Goal: Transaction & Acquisition: Book appointment/travel/reservation

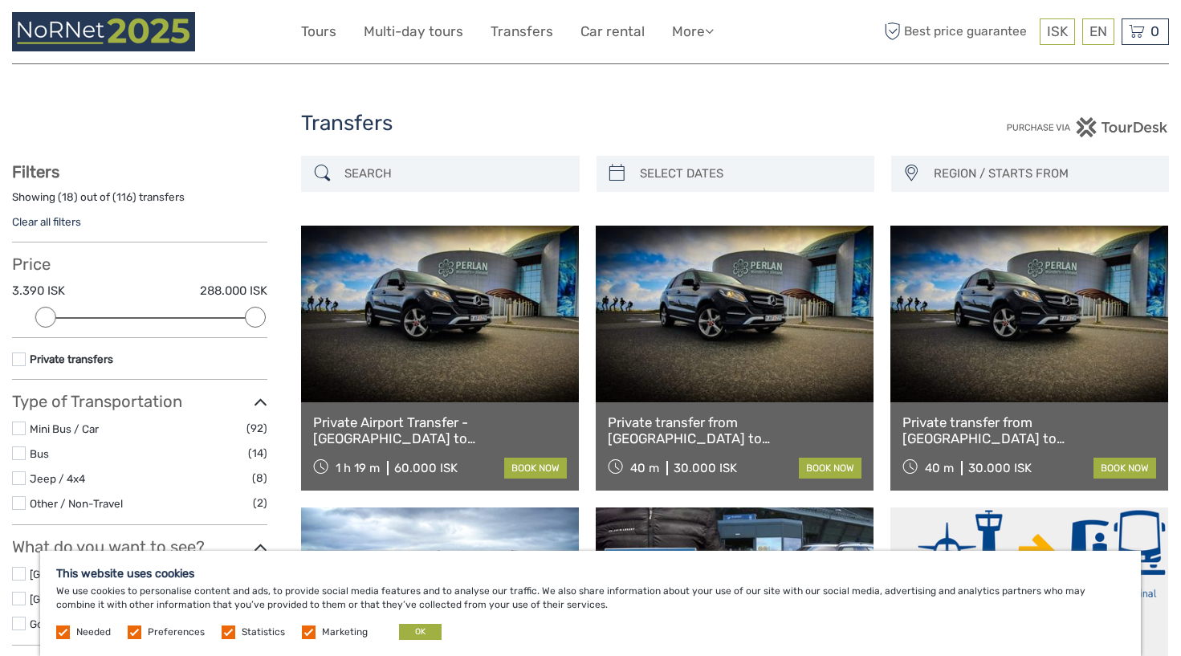
select select
type input "03/10/2025"
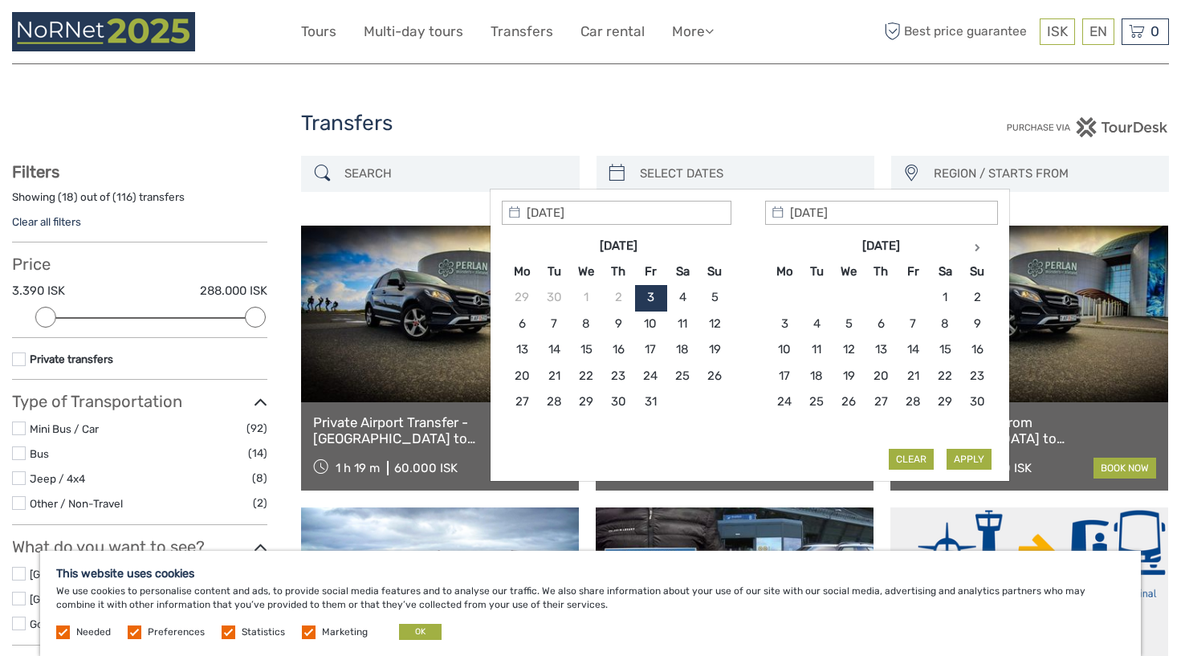
click at [839, 177] on input "search" at bounding box center [750, 174] width 233 height 28
type input "04/10/2025"
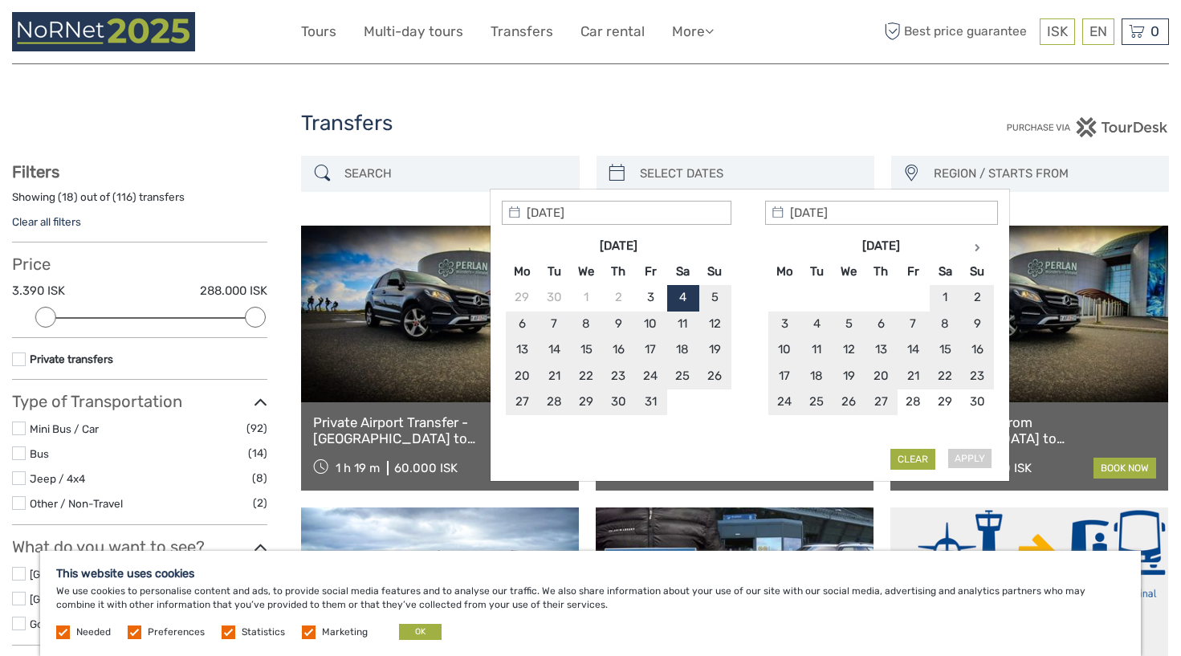
click at [968, 459] on div "Apply Clear" at bounding box center [750, 336] width 496 height 270
type input "05/11/2025"
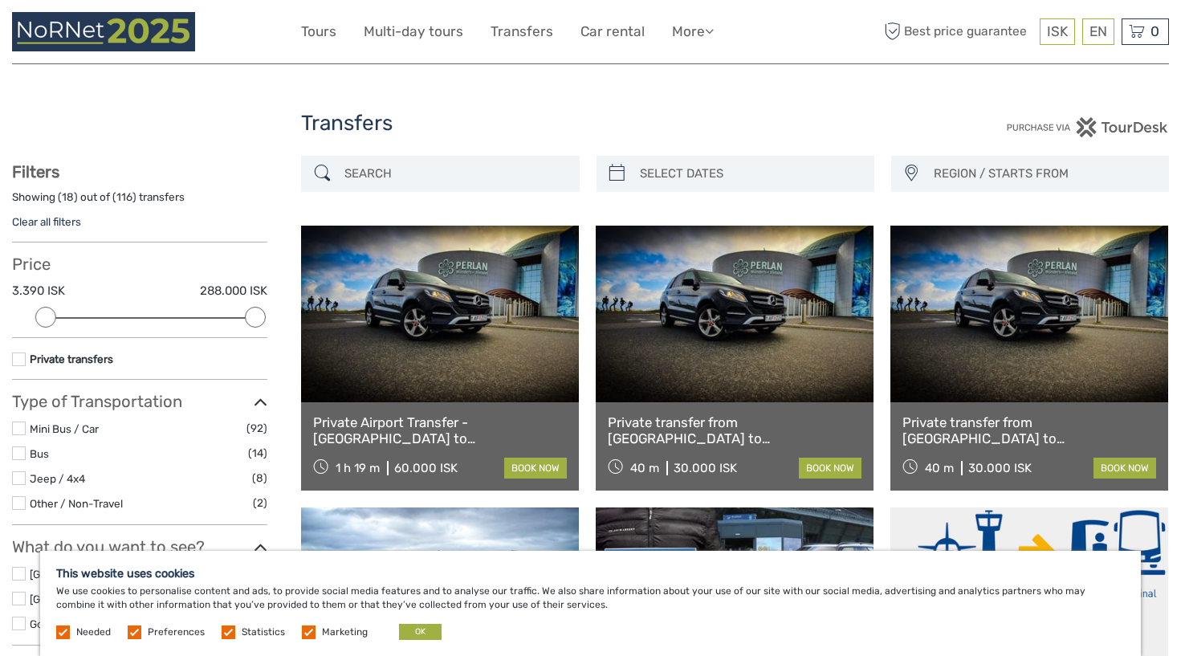
click at [839, 141] on div "Transfers" at bounding box center [590, 129] width 579 height 51
click at [817, 468] on link "book now" at bounding box center [830, 468] width 63 height 21
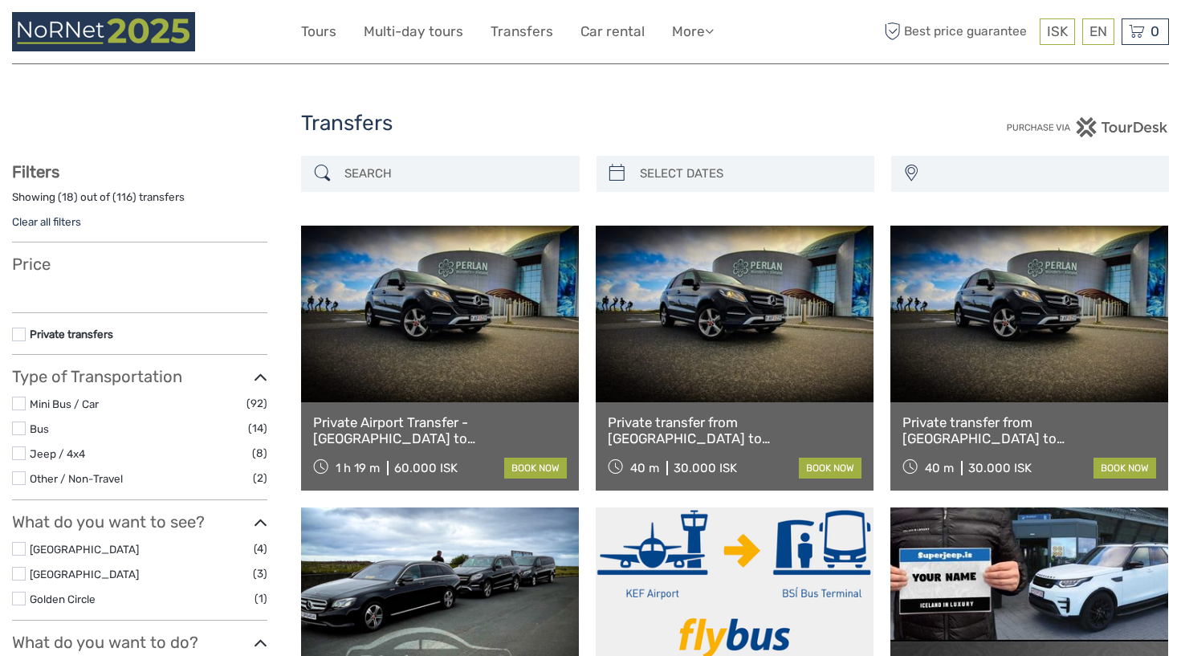
select select
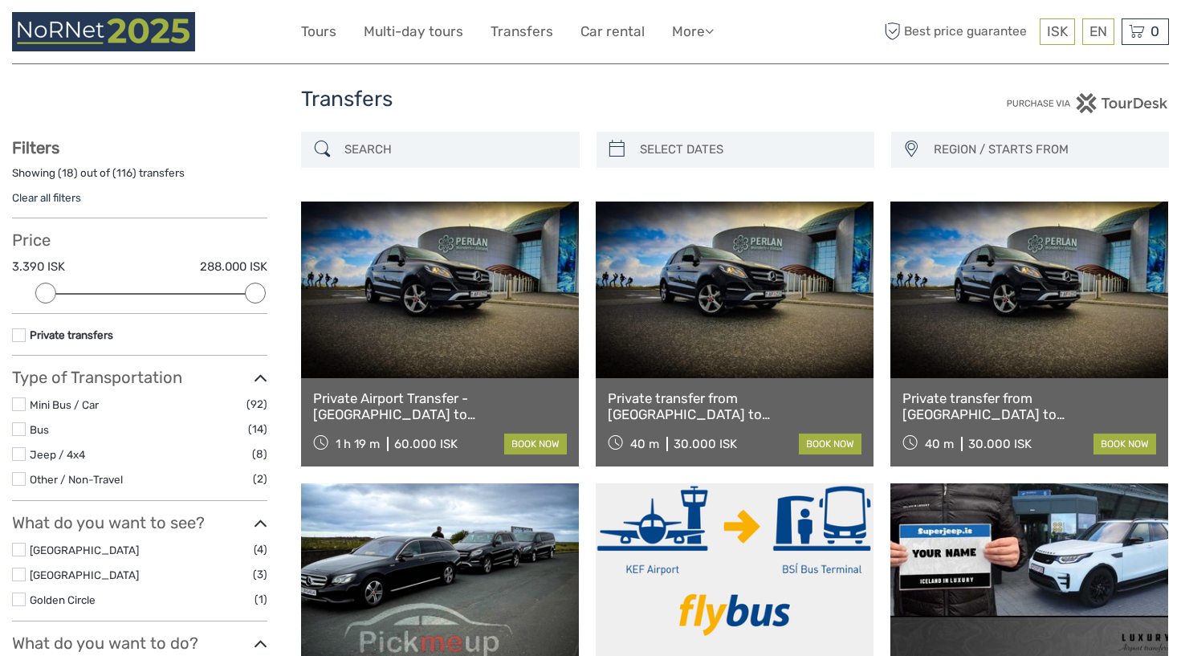
scroll to position [23, 0]
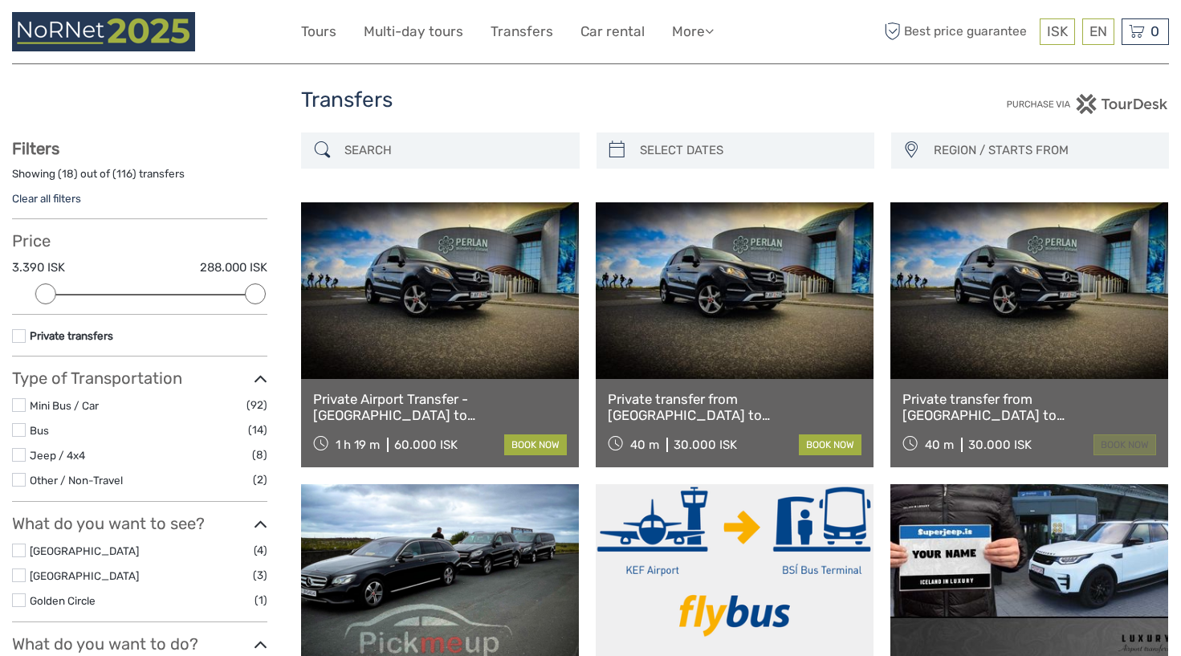
click at [1105, 444] on link "book now" at bounding box center [1125, 444] width 63 height 21
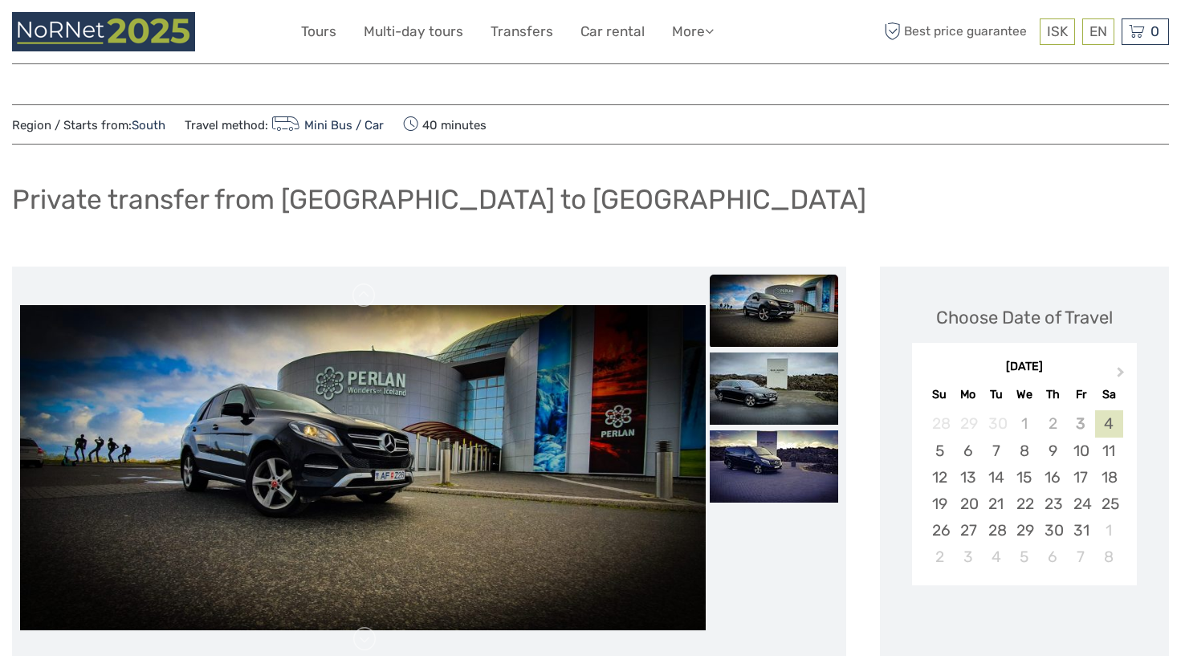
click at [1109, 424] on div "4" at bounding box center [1109, 423] width 28 height 26
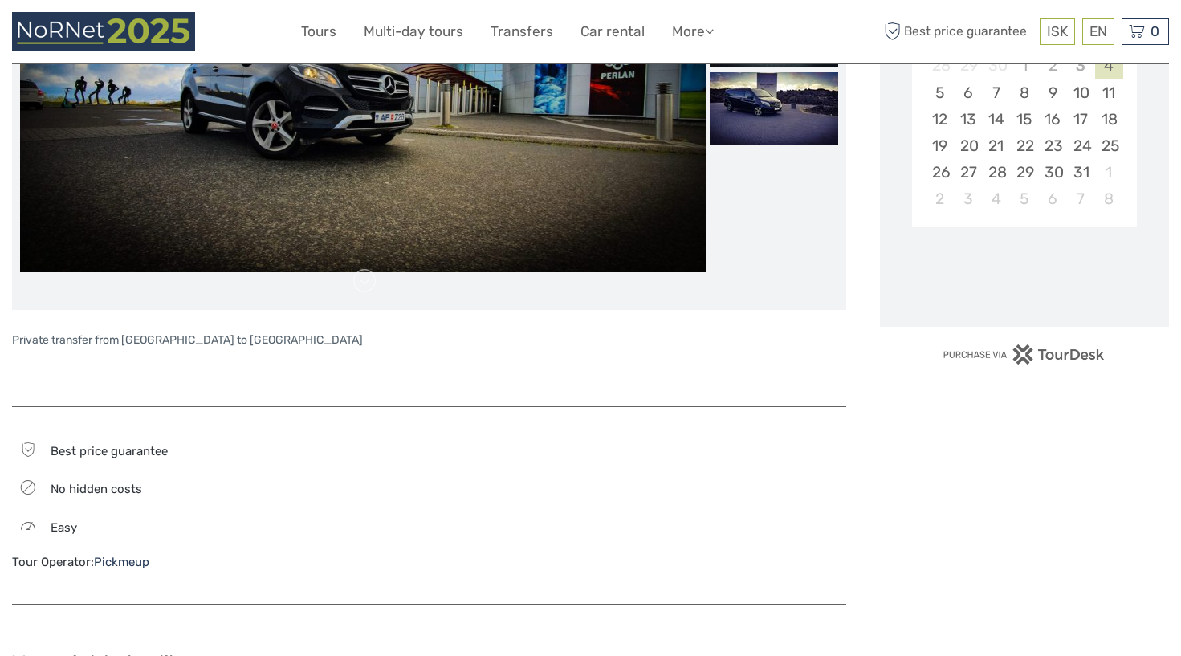
scroll to position [362, 0]
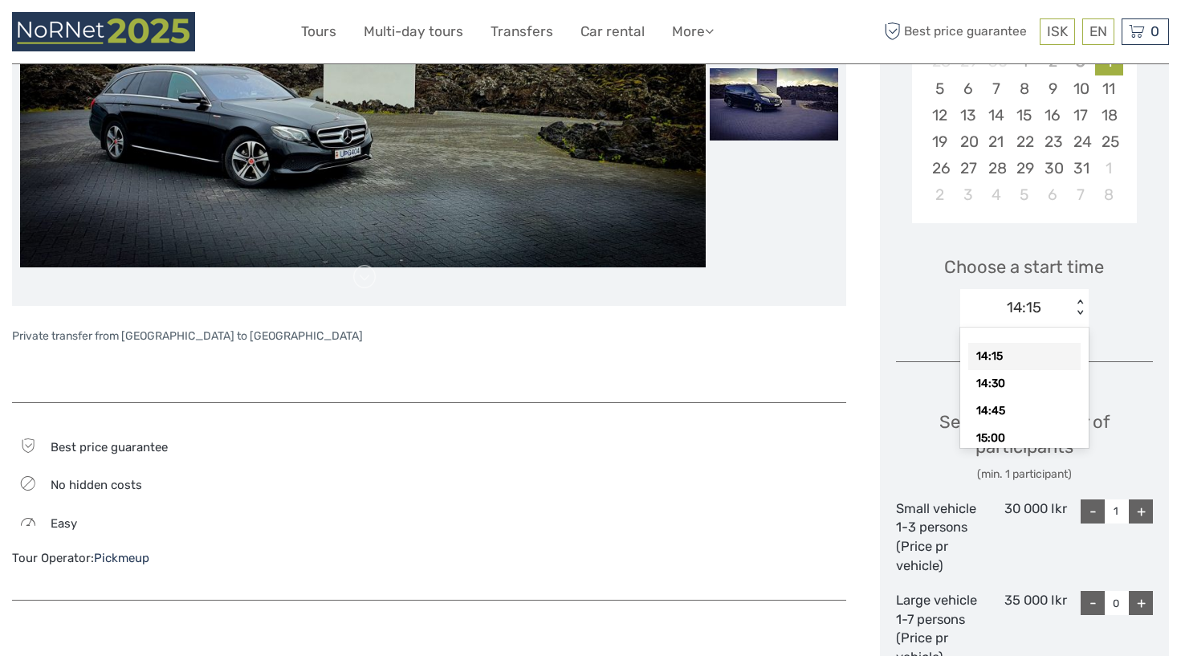
click at [1079, 302] on div "< >" at bounding box center [1081, 308] width 14 height 17
click at [1115, 335] on div "Choose Date of Travel Next Month October 2025 Su Mo Tu We Th Fr Sa 28 29 30 1 2…" at bounding box center [1024, 384] width 289 height 960
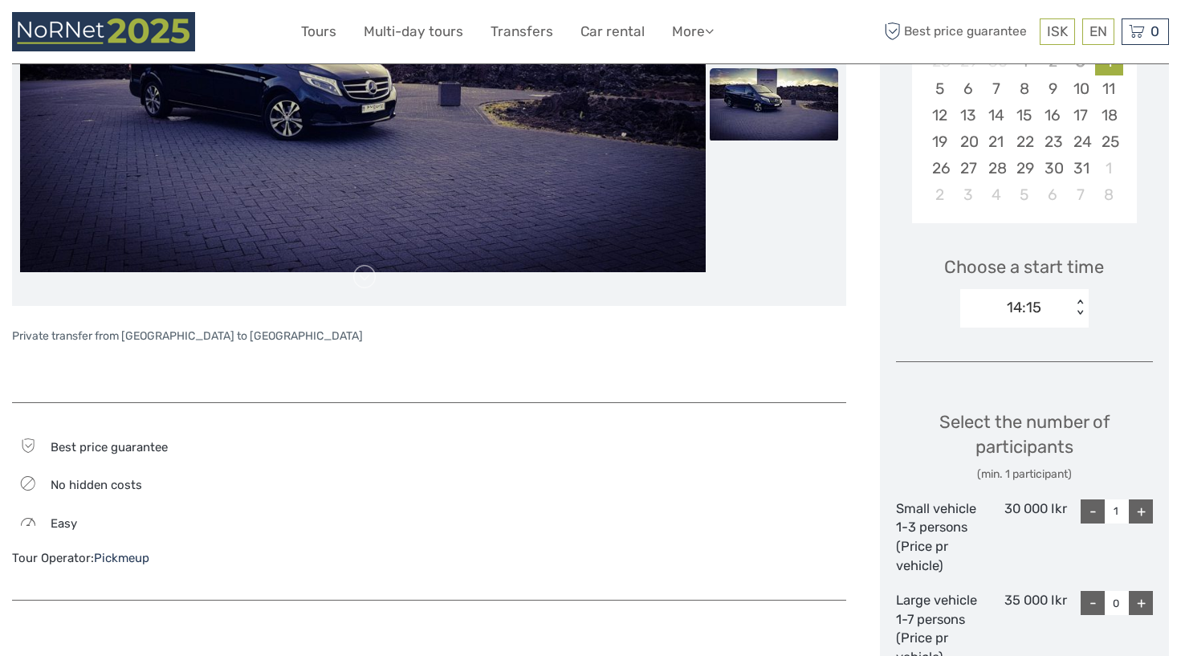
click at [1086, 311] on div "< >" at bounding box center [1081, 308] width 14 height 17
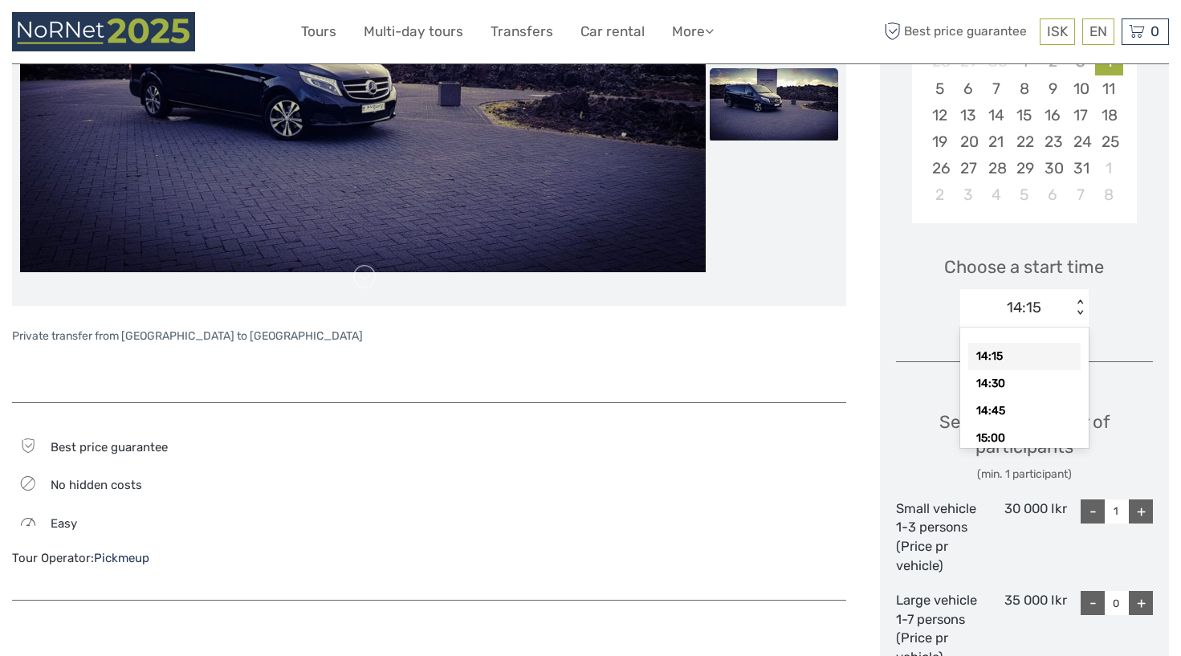
click at [1036, 336] on div "14:15 14:30 14:45 15:00 15:15 15:30 15:45 16:00 16:15 16:30 16:45 17:00 17:15 1…" at bounding box center [1024, 388] width 128 height 120
click at [1030, 348] on div "14:15" at bounding box center [1024, 356] width 112 height 27
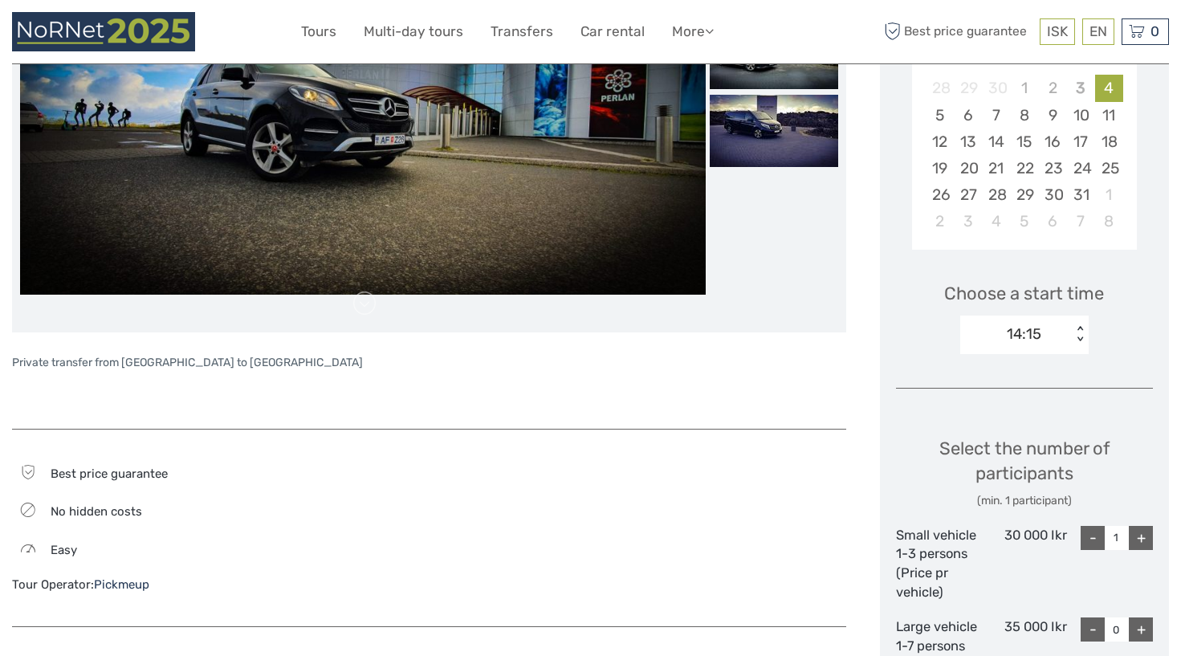
scroll to position [261, 0]
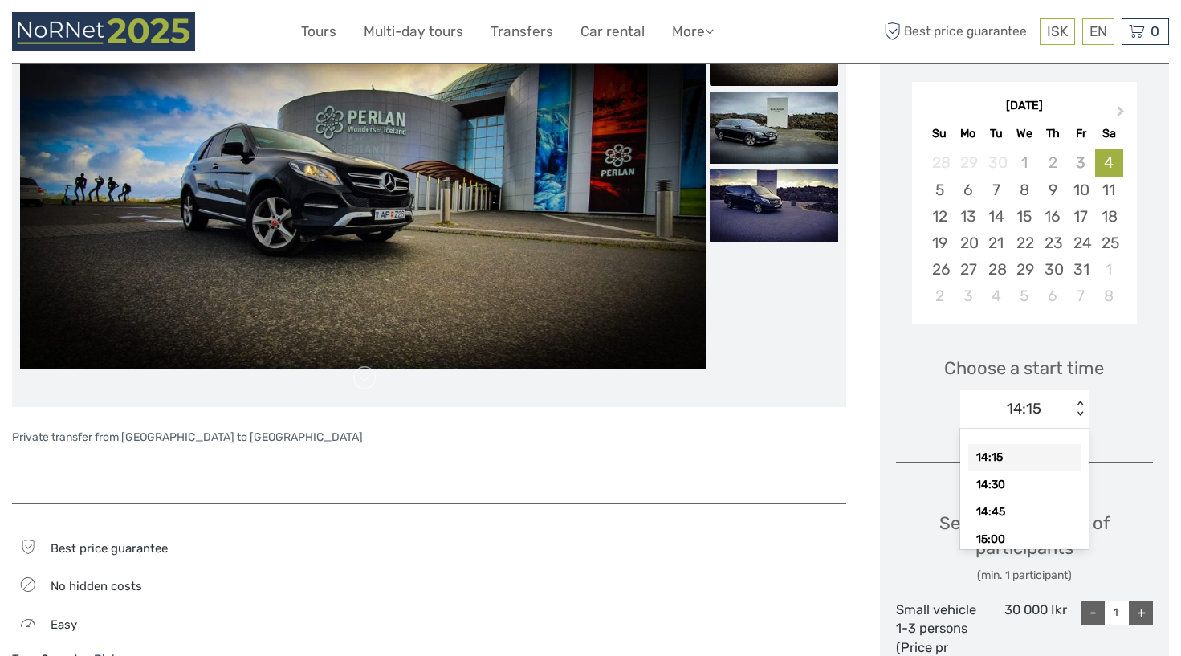
click at [1079, 406] on div "< >" at bounding box center [1081, 409] width 14 height 17
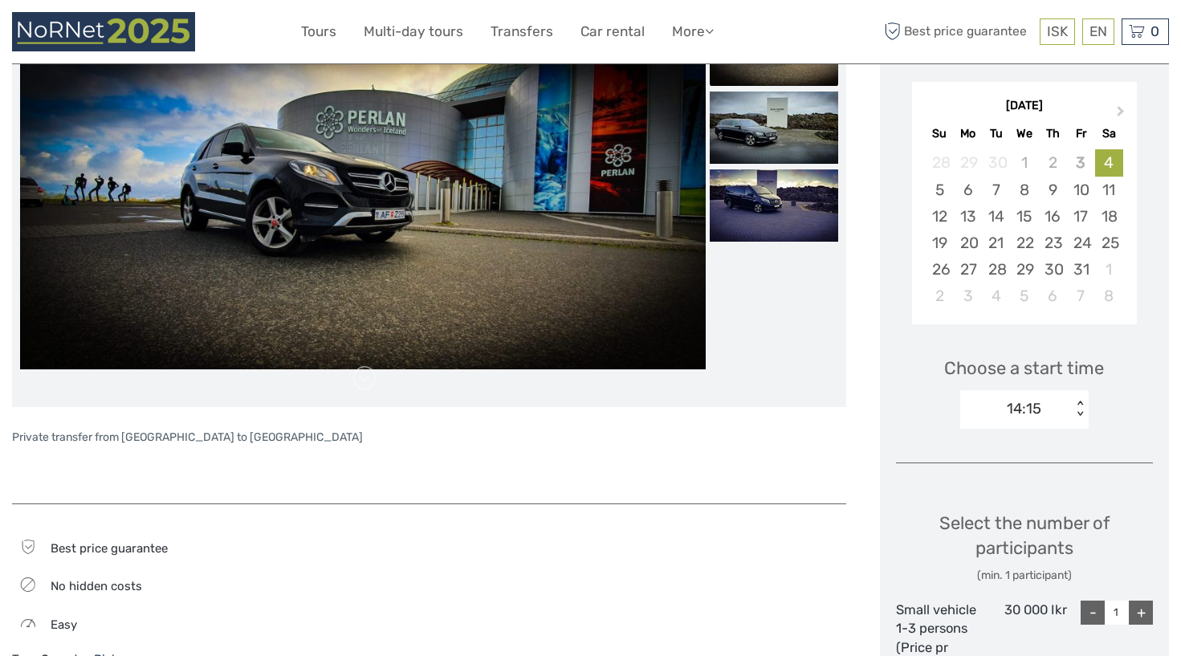
click at [1079, 401] on div "< >" at bounding box center [1081, 409] width 14 height 17
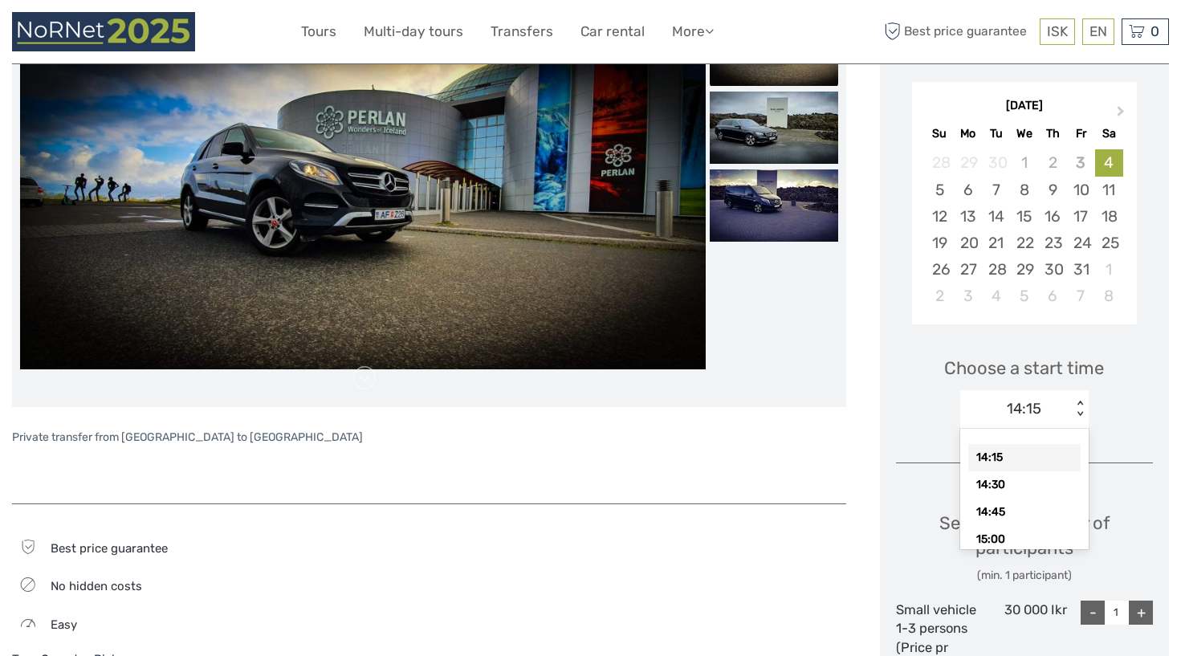
click at [1079, 401] on div "< >" at bounding box center [1081, 409] width 14 height 17
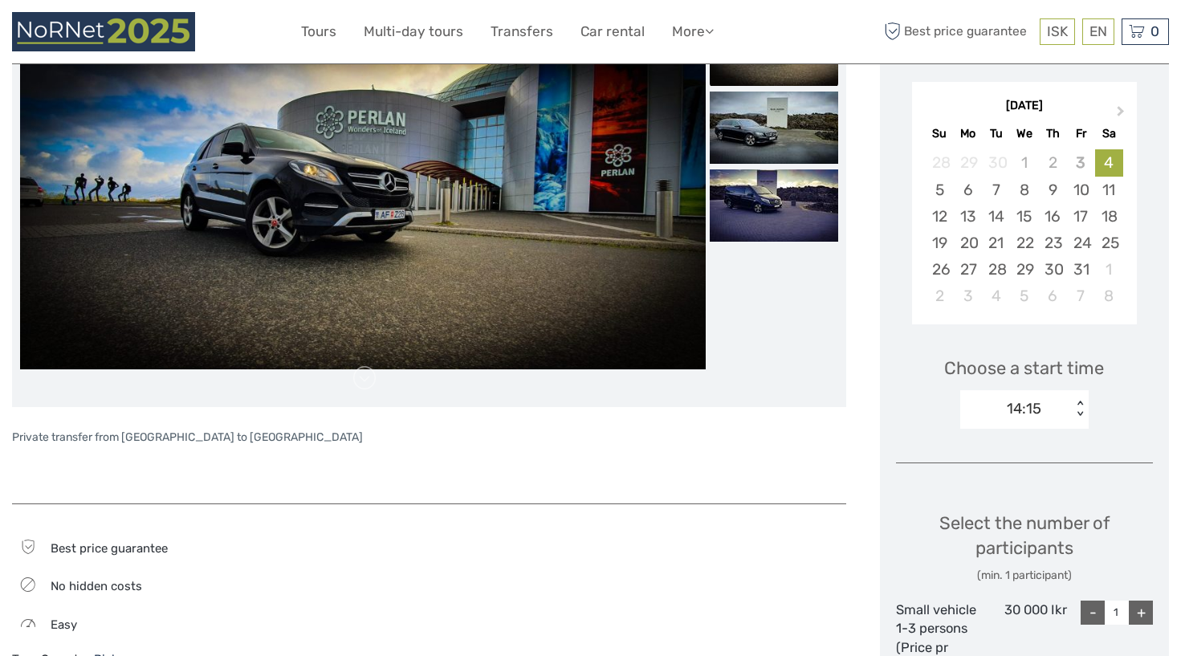
click at [1079, 401] on div "< >" at bounding box center [1081, 409] width 14 height 17
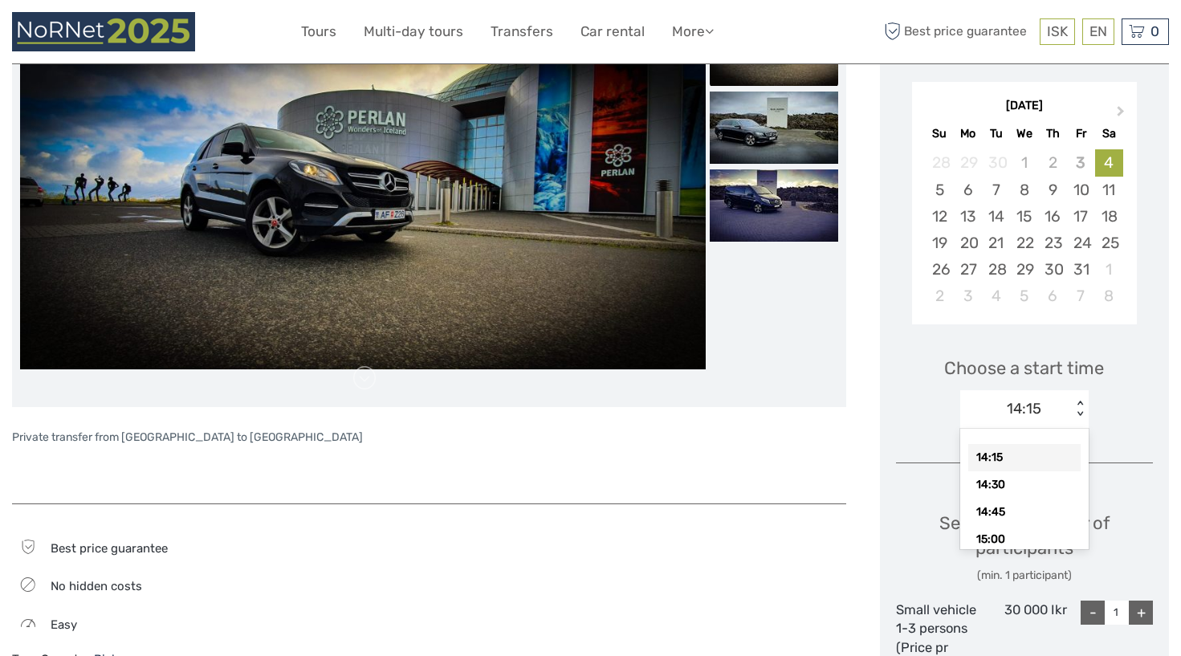
click at [1106, 380] on div "Choose a start time option 14:15 selected, 1 of 39. 39 results available. Use U…" at bounding box center [1024, 385] width 257 height 103
